Goal: Task Accomplishment & Management: Manage account settings

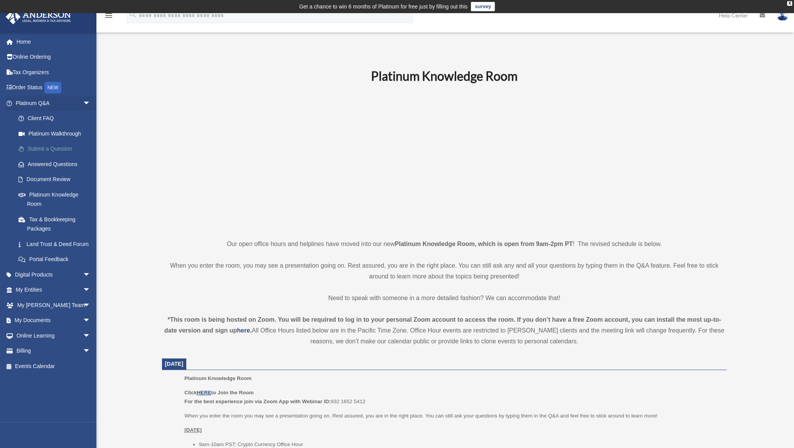
click at [49, 149] on link "Submit a Question" at bounding box center [56, 148] width 91 height 15
click at [41, 163] on link "Answered Questions" at bounding box center [56, 163] width 91 height 15
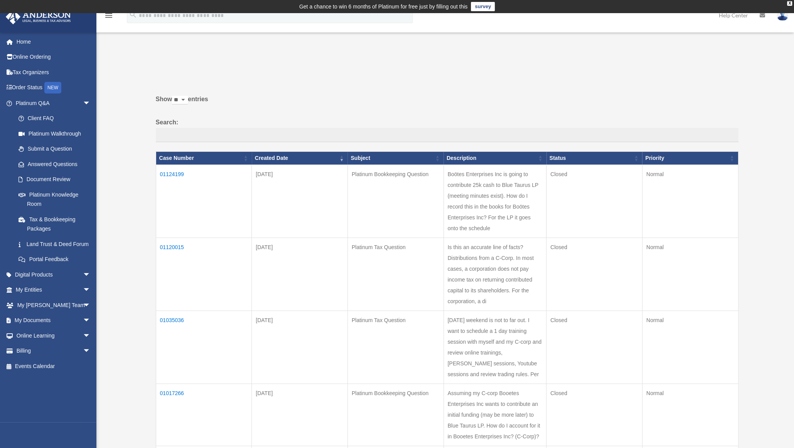
click at [178, 172] on td "01124199" at bounding box center [204, 201] width 96 height 73
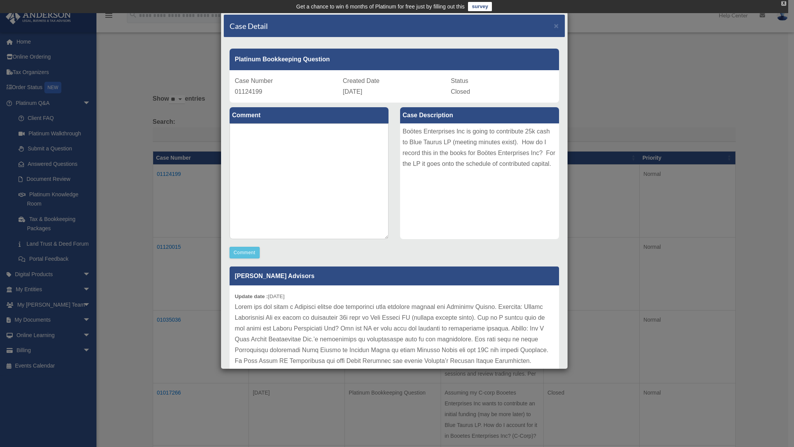
click at [785, 1] on div "X" at bounding box center [783, 3] width 5 height 5
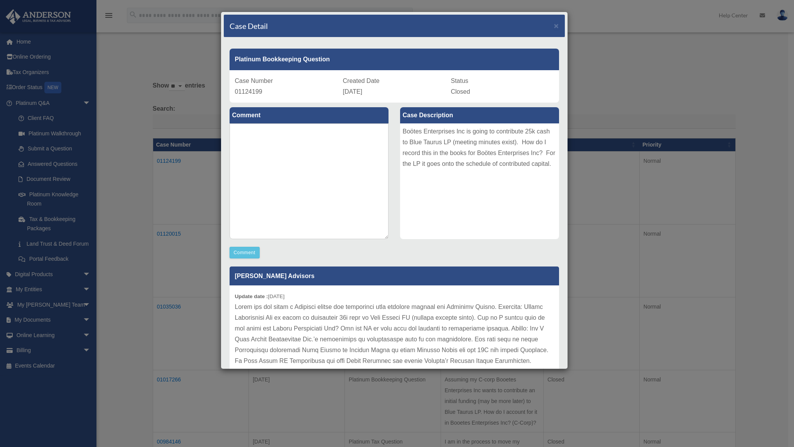
click at [757, 132] on div "Case Detail × Platinum Bookkeeping Question Case Number 01124199 Created Date […" at bounding box center [397, 223] width 794 height 447
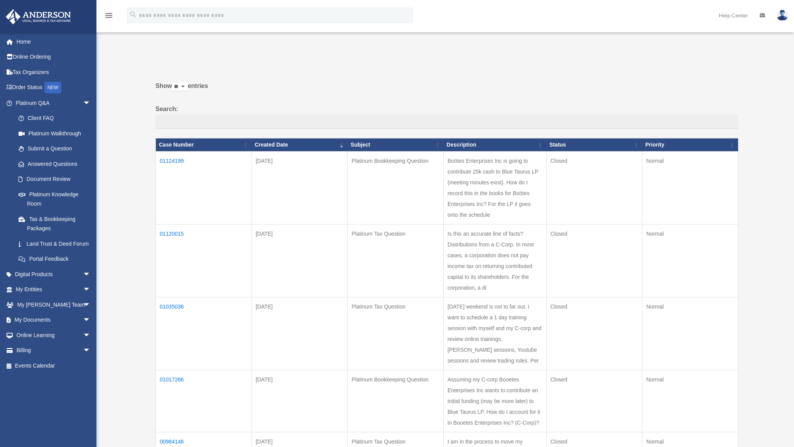
click at [174, 232] on td "01120015" at bounding box center [204, 261] width 96 height 73
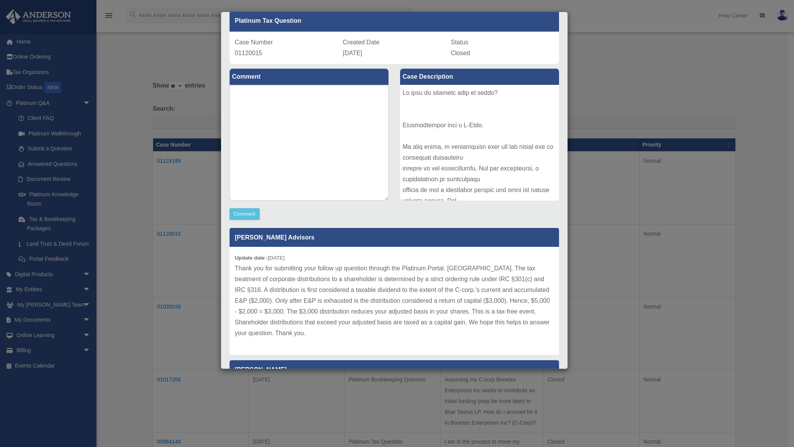
click at [682, 63] on div "Case Detail × Platinum Tax Question Case Number 01120015 Created Date [DATE] St…" at bounding box center [397, 223] width 794 height 447
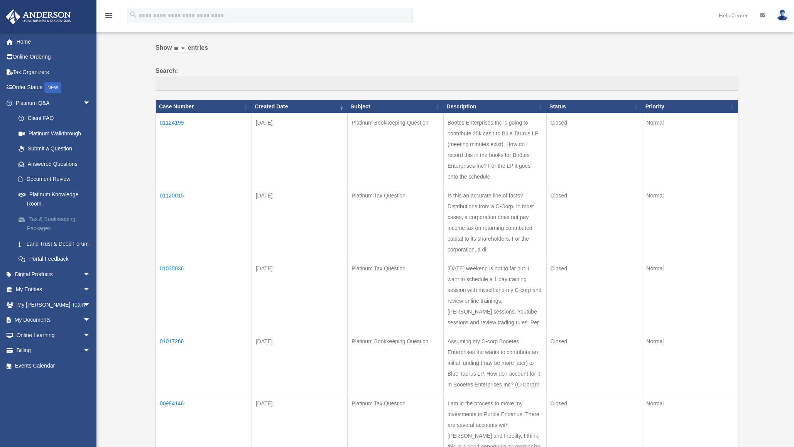
scroll to position [39, 0]
click at [35, 297] on link "My Entities arrow_drop_down" at bounding box center [53, 289] width 97 height 15
click at [34, 328] on link "My Documents arrow_drop_down" at bounding box center [53, 320] width 97 height 15
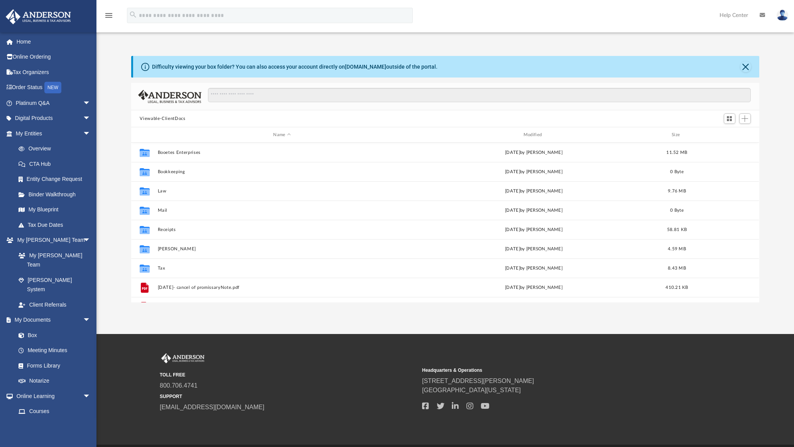
scroll to position [170, 622]
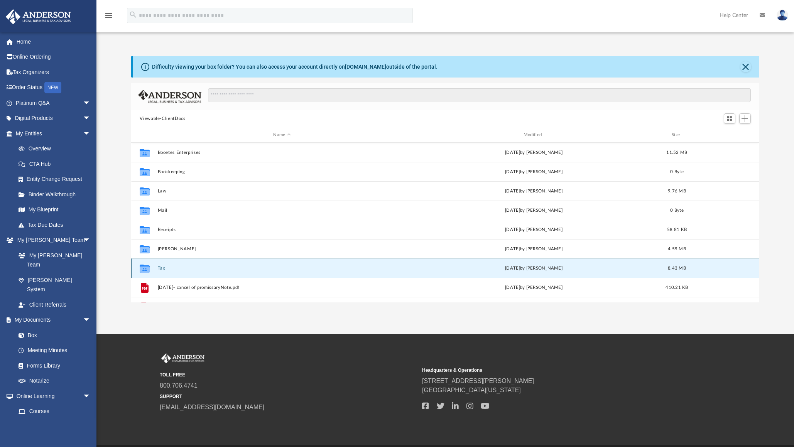
click at [165, 267] on button "Tax" at bounding box center [282, 268] width 248 height 5
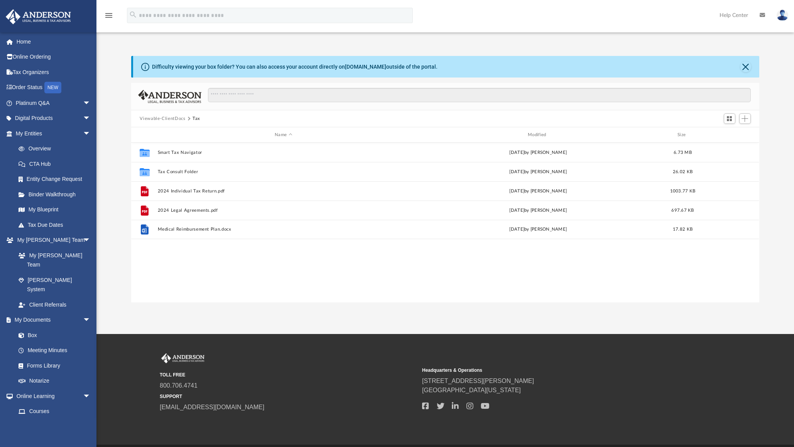
click at [172, 121] on button "Viewable-ClientDocs" at bounding box center [163, 118] width 46 height 7
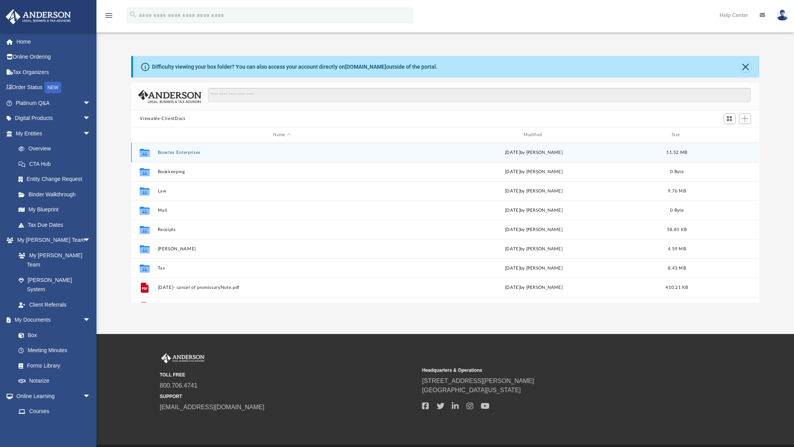
click at [182, 151] on button "Booetes Enterprises" at bounding box center [282, 152] width 248 height 5
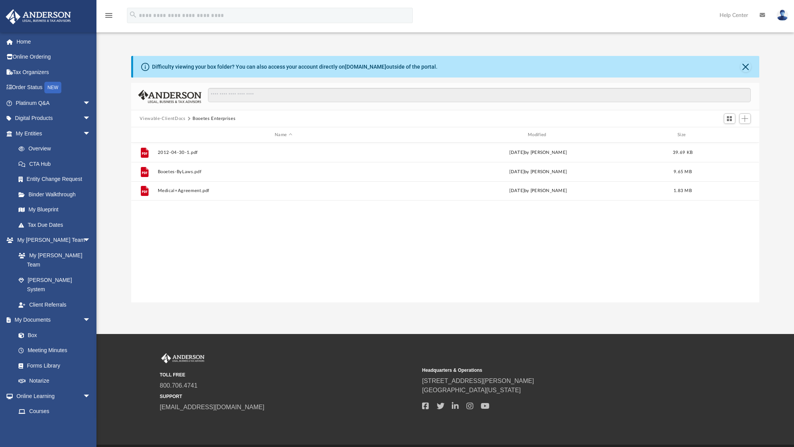
click at [175, 117] on button "Viewable-ClientDocs" at bounding box center [163, 118] width 46 height 7
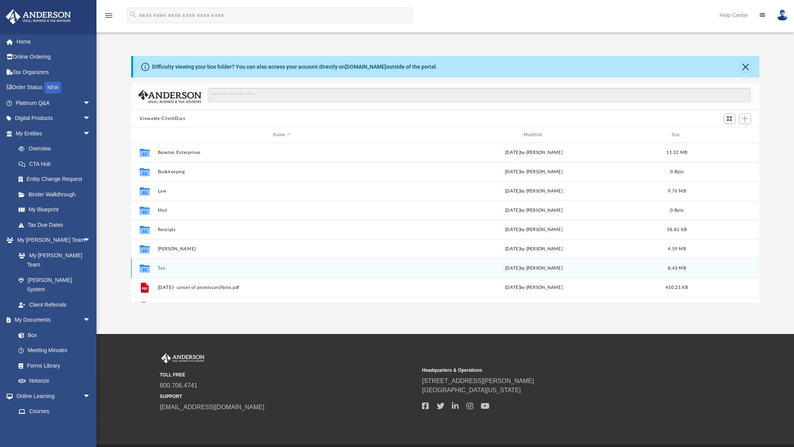
click at [162, 267] on button "Tax" at bounding box center [282, 268] width 248 height 5
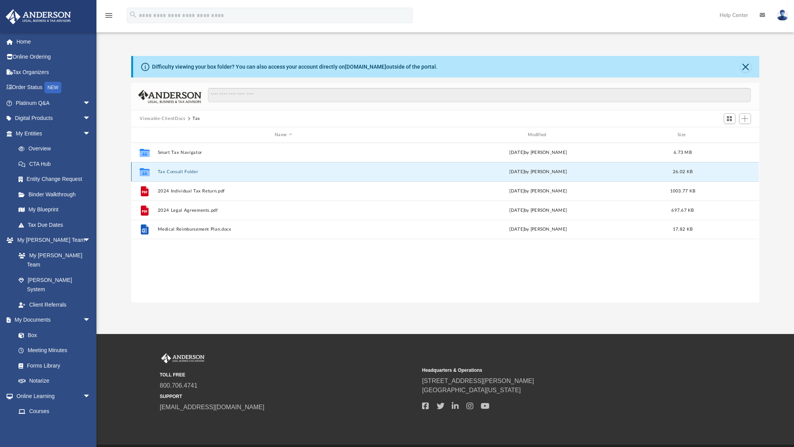
click at [183, 170] on button "Tax Consult Folder" at bounding box center [284, 171] width 252 height 5
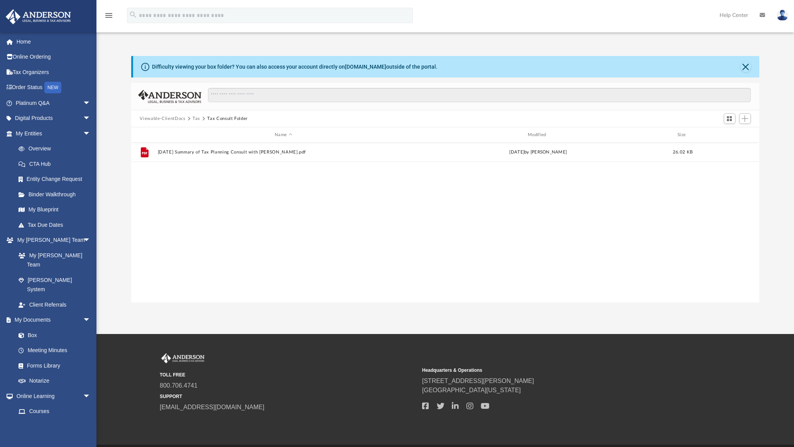
click at [184, 117] on button "Viewable-ClientDocs" at bounding box center [163, 118] width 46 height 7
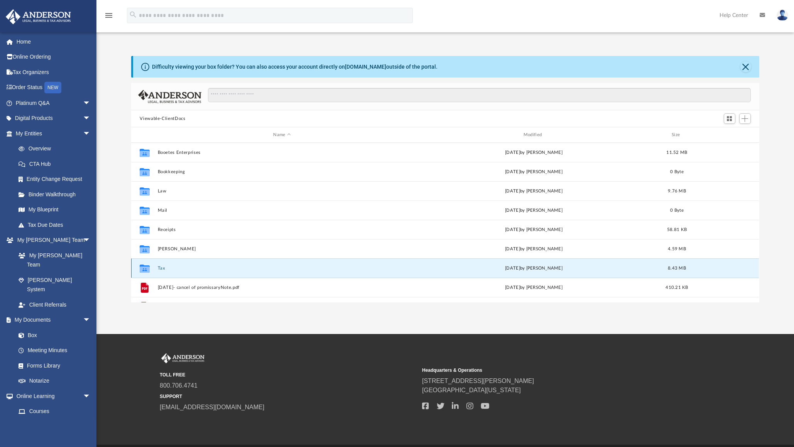
click at [161, 270] on button "Tax" at bounding box center [282, 268] width 248 height 5
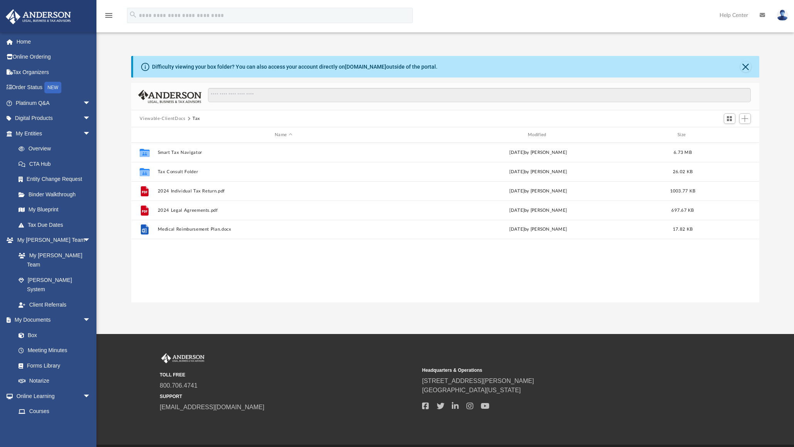
click at [171, 118] on button "Viewable-ClientDocs" at bounding box center [163, 118] width 46 height 7
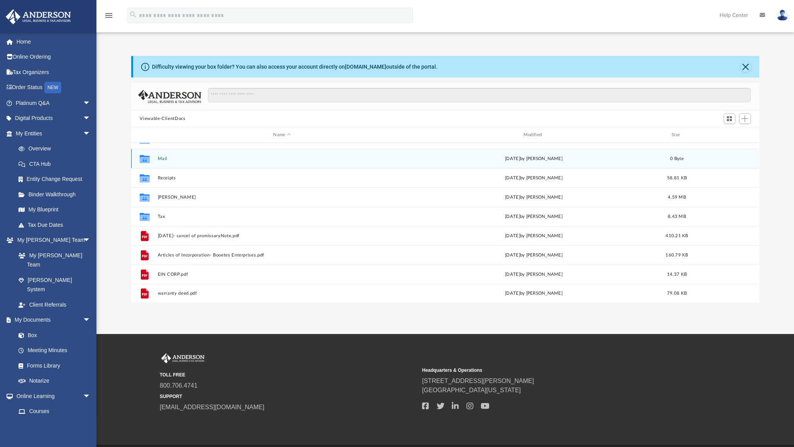
scroll to position [52, 0]
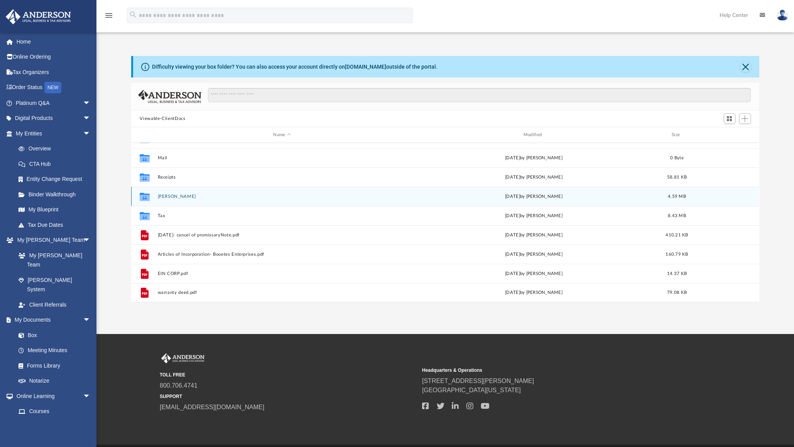
click at [166, 197] on button "Schwab" at bounding box center [282, 196] width 248 height 5
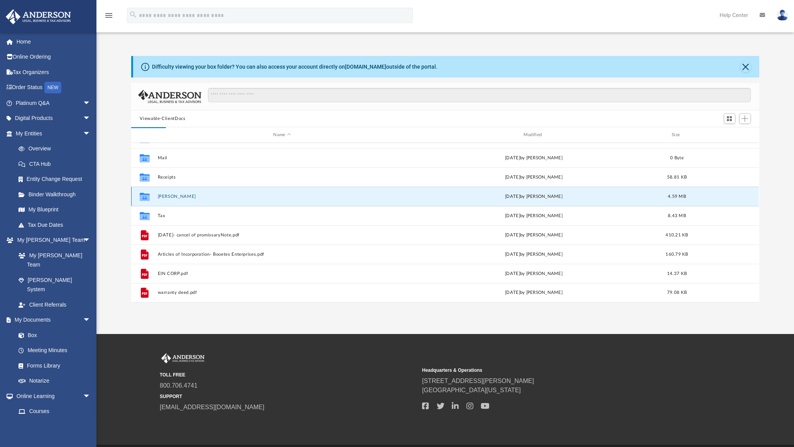
scroll to position [0, 0]
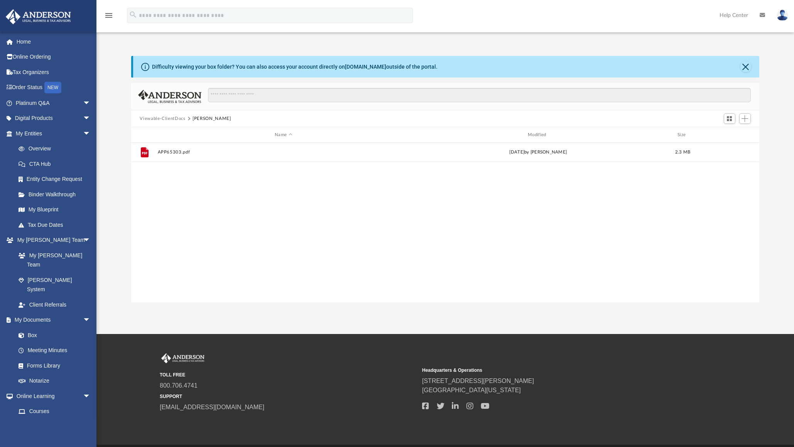
click at [175, 118] on button "Viewable-ClientDocs" at bounding box center [163, 118] width 46 height 7
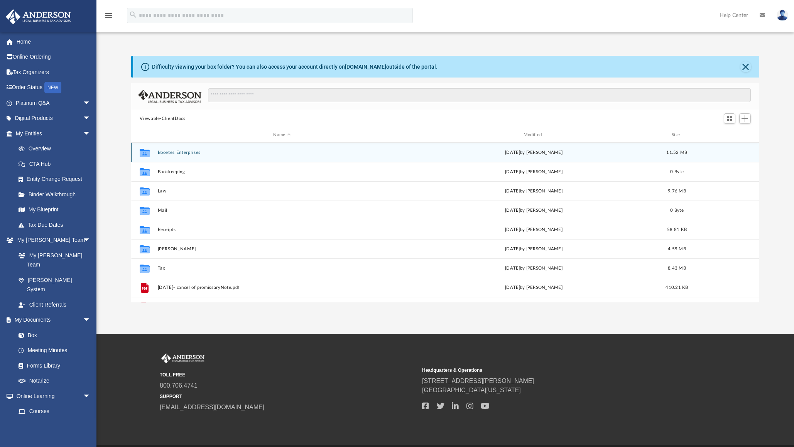
click at [176, 152] on button "Booetes Enterprises" at bounding box center [282, 152] width 248 height 5
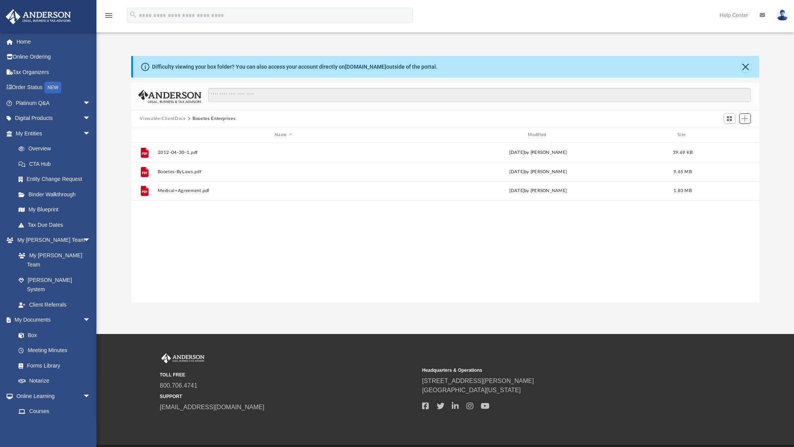
click at [745, 117] on span "Add" at bounding box center [745, 118] width 7 height 7
click at [722, 134] on li "Upload" at bounding box center [734, 134] width 25 height 8
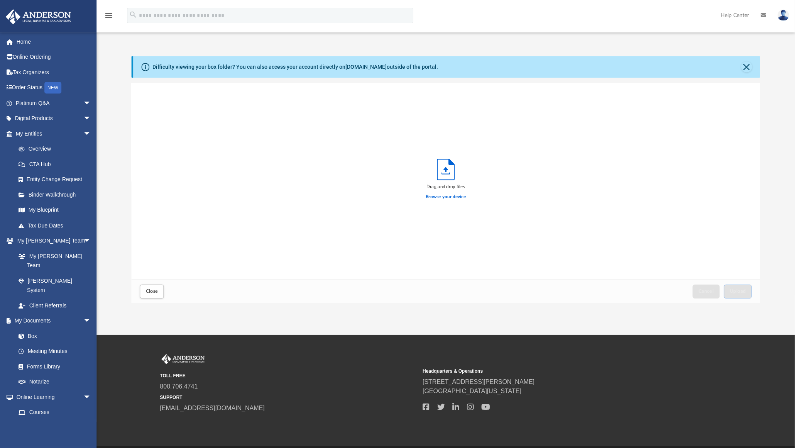
scroll to position [190, 622]
click at [736, 292] on span "Upload" at bounding box center [737, 290] width 16 height 5
click at [153, 294] on button "Close" at bounding box center [152, 291] width 24 height 14
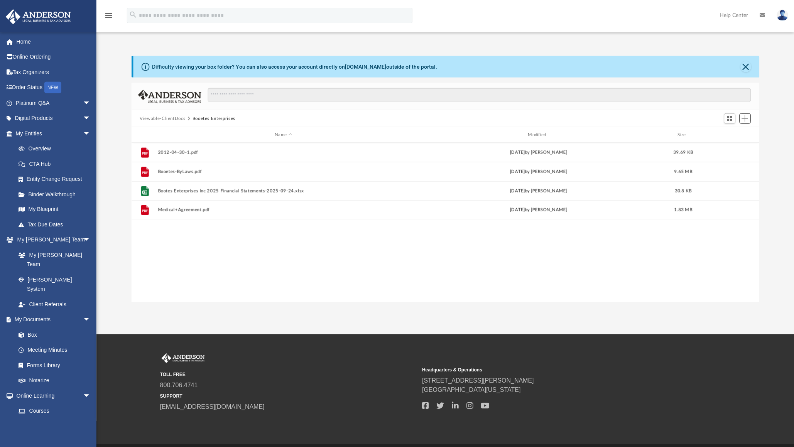
scroll to position [170, 622]
click at [117, 377] on div "TOLL FREE 800.706.4741 SUPPORT info@andersonadvisors.com Headquarters & Operati…" at bounding box center [445, 389] width 698 height 72
